Goal: Find specific page/section: Find specific page/section

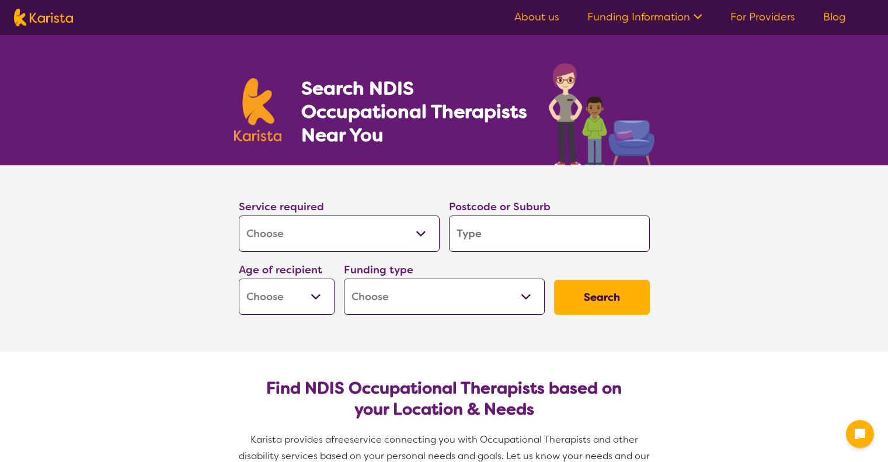
select select "[MEDICAL_DATA]"
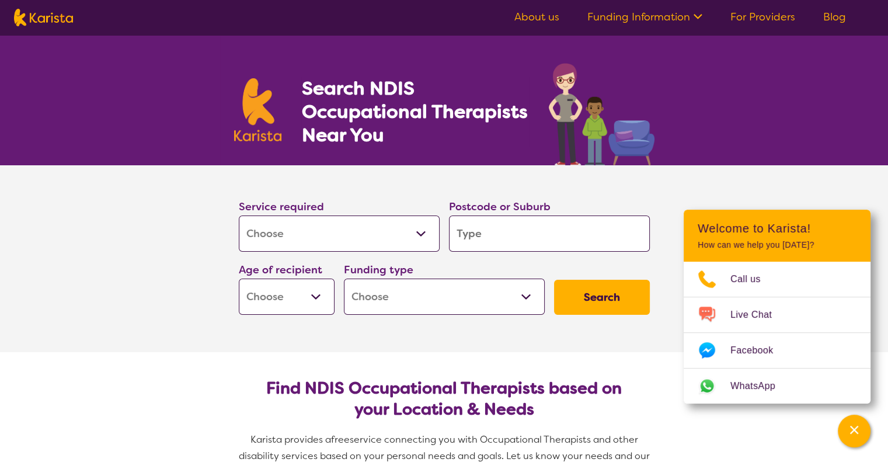
click at [500, 227] on input "search" at bounding box center [549, 233] width 201 height 36
type input "4"
type input "45"
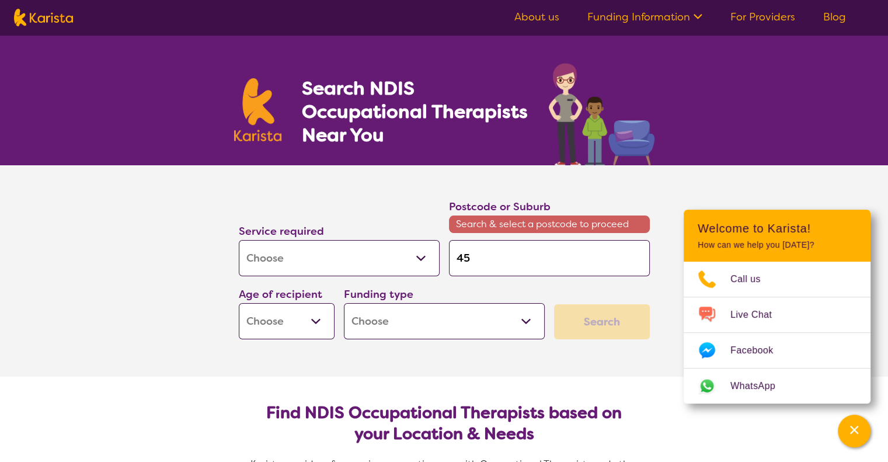
type input "450"
type input "4508"
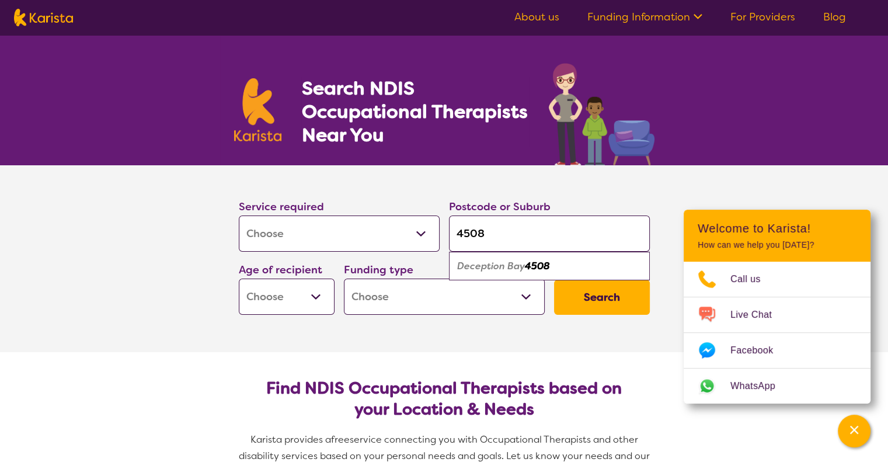
type input "4508"
click at [554, 280] on button "Search" at bounding box center [602, 297] width 96 height 35
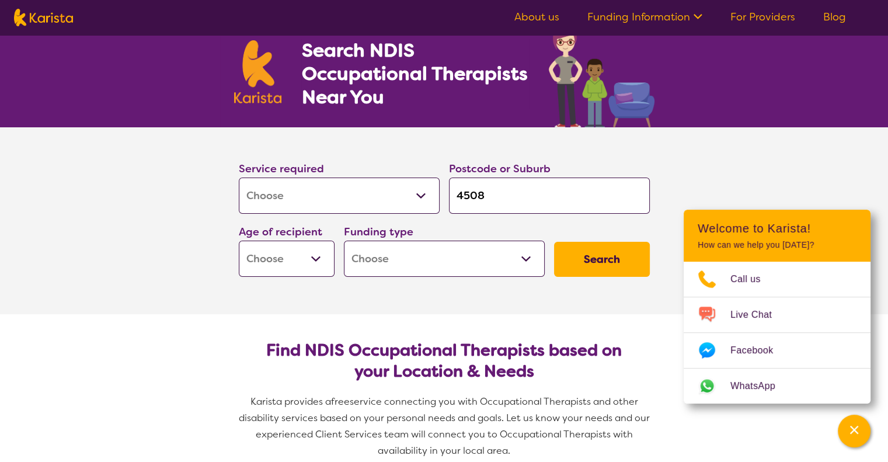
scroll to position [58, 0]
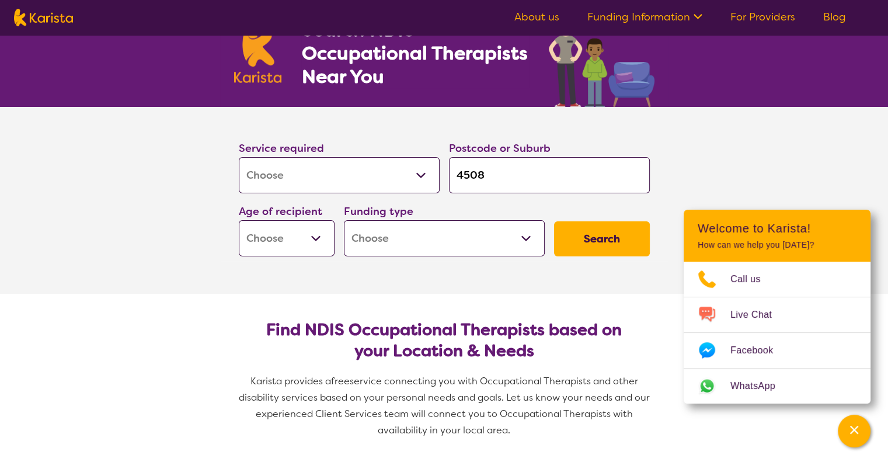
click at [322, 246] on select "Early Childhood - 0 to 9 Child - 10 to 11 Adolescent - 12 to 17 Adult - 18 to 6…" at bounding box center [287, 238] width 96 height 36
click at [126, 230] on section "Service required Allied Health Assistant Assessment ([MEDICAL_DATA] or [MEDICAL…" at bounding box center [444, 200] width 888 height 187
